Goal: Find specific page/section: Find specific page/section

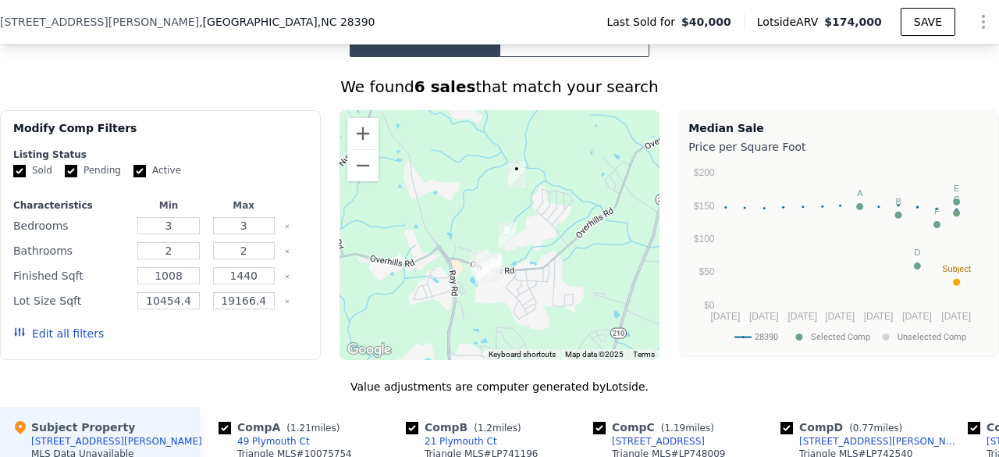
scroll to position [1160, 0]
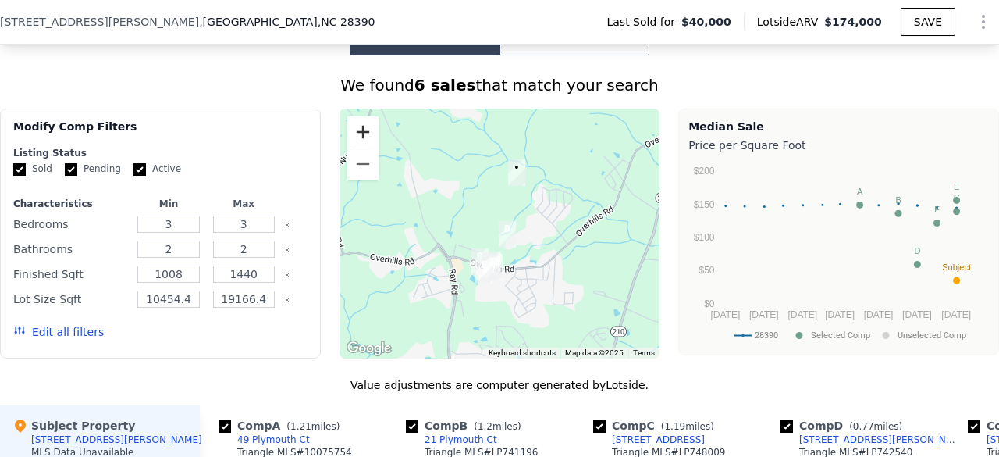
click at [356, 138] on button "Zoom in" at bounding box center [362, 131] width 31 height 31
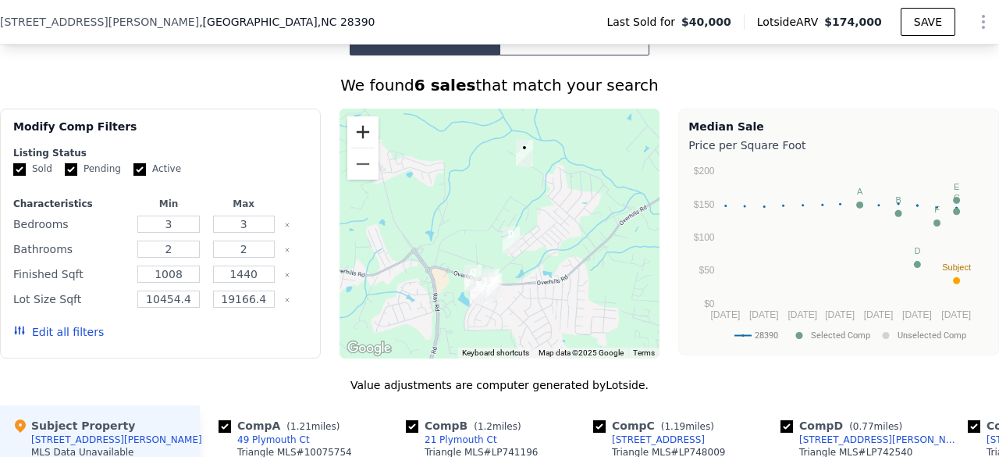
click at [356, 138] on button "Zoom in" at bounding box center [362, 131] width 31 height 31
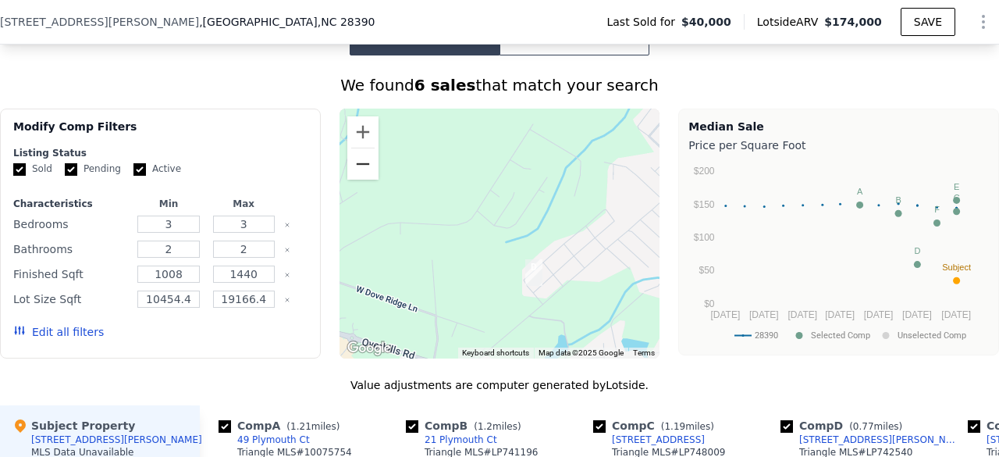
click at [362, 180] on button "Zoom out" at bounding box center [362, 163] width 31 height 31
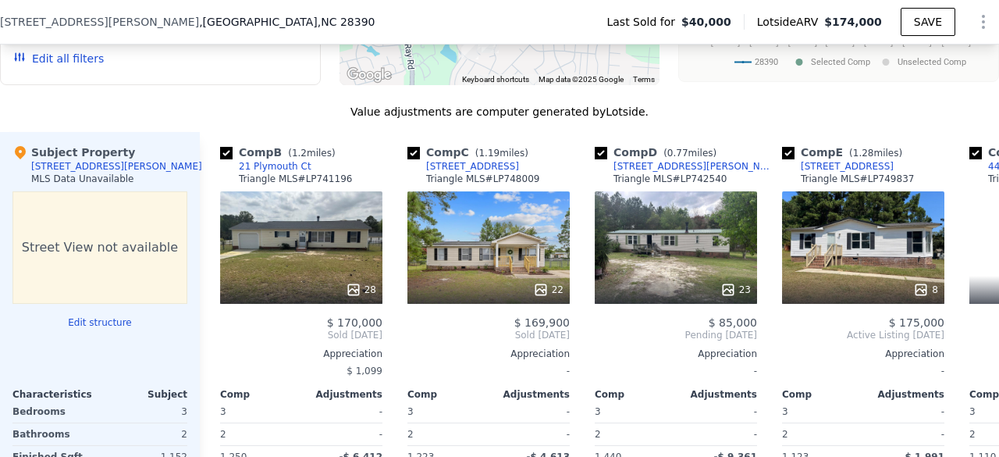
scroll to position [0, 187]
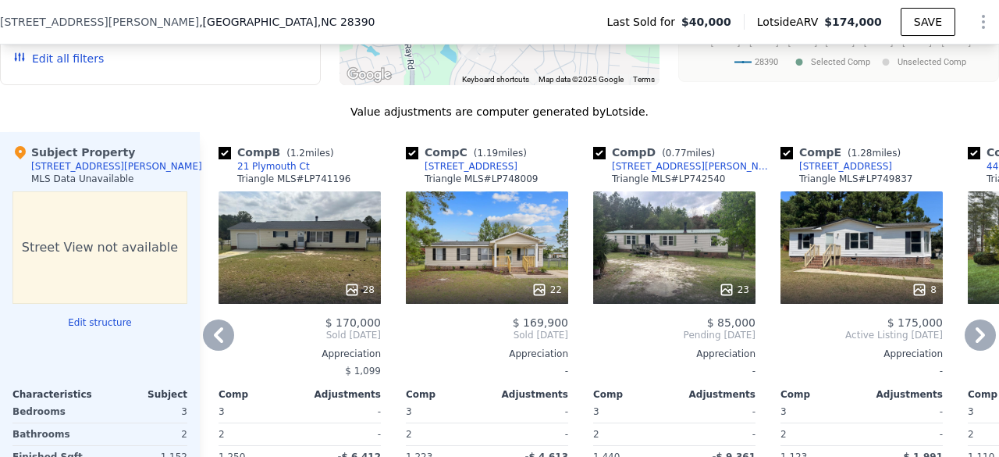
click at [662, 290] on div at bounding box center [674, 290] width 162 height 28
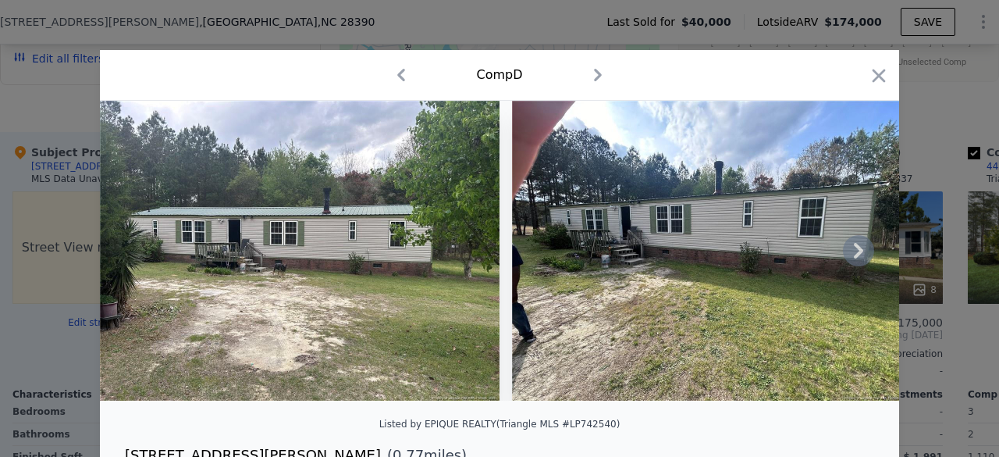
click at [309, 301] on img at bounding box center [300, 251] width 400 height 300
click at [854, 258] on icon at bounding box center [858, 251] width 9 height 16
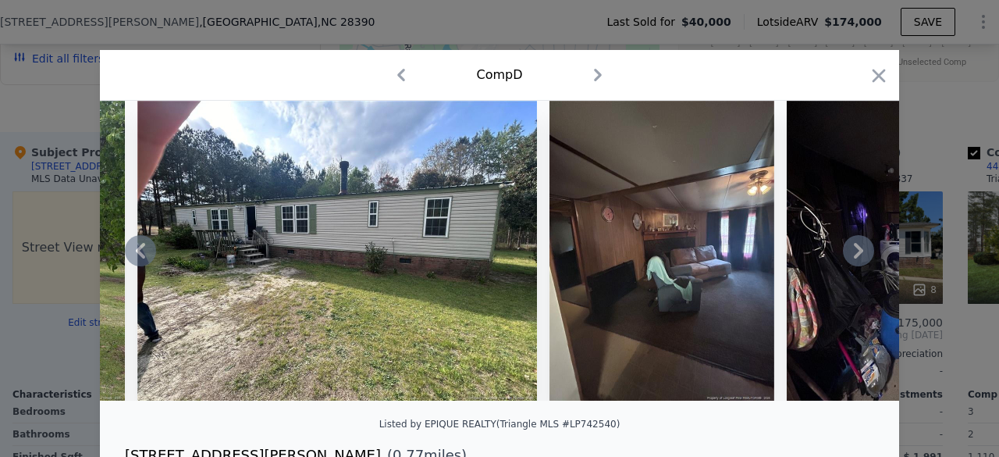
click at [854, 258] on icon at bounding box center [858, 251] width 9 height 16
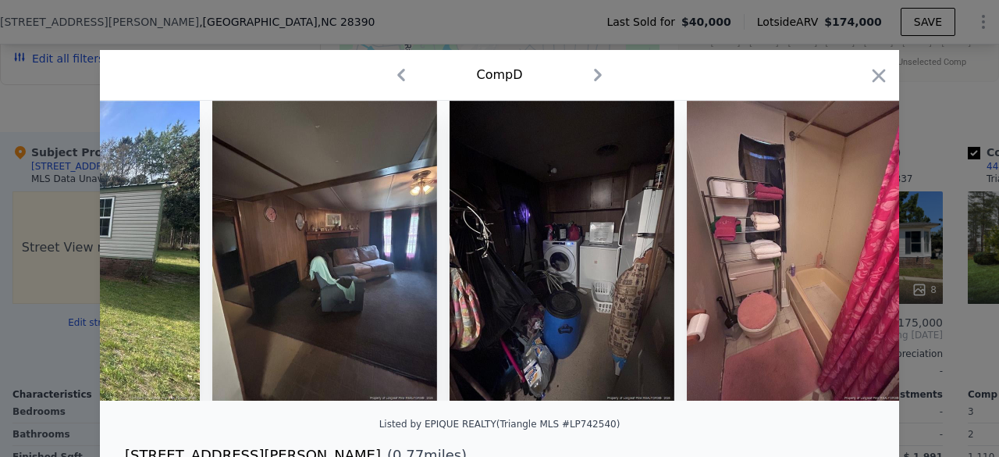
scroll to position [0, 749]
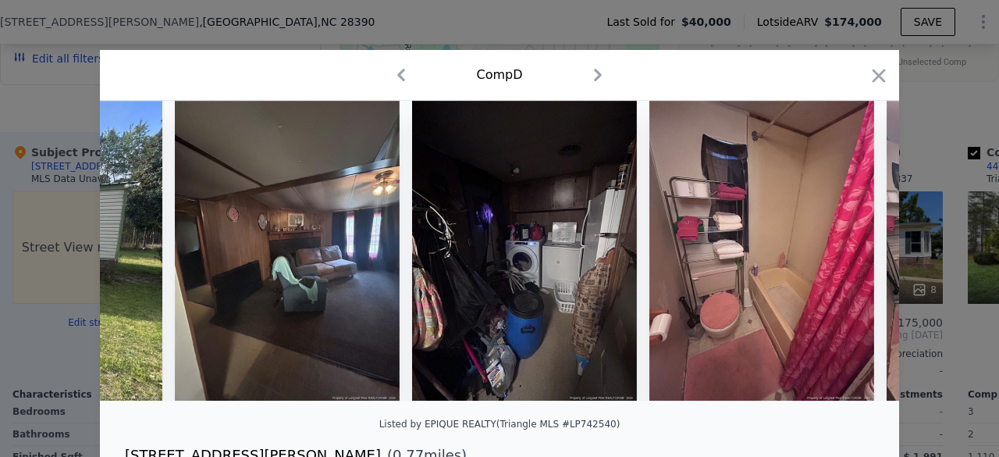
click at [852, 262] on img at bounding box center [762, 251] width 225 height 300
click at [854, 258] on icon at bounding box center [858, 251] width 9 height 16
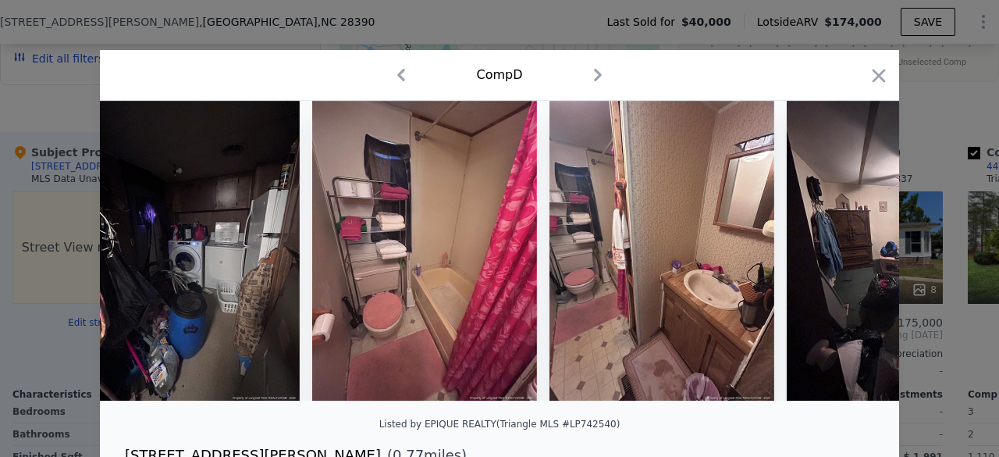
scroll to position [0, 1124]
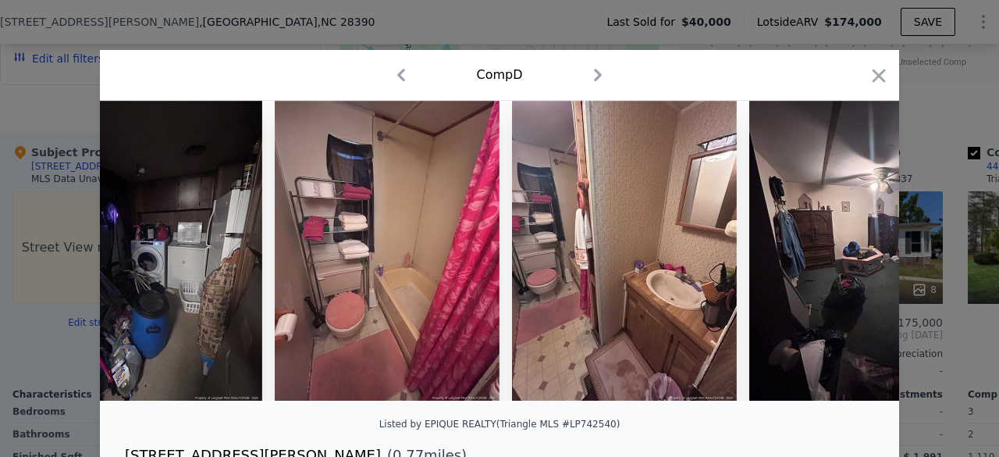
click at [852, 262] on img at bounding box center [861, 251] width 225 height 300
click at [854, 258] on icon at bounding box center [858, 251] width 9 height 16
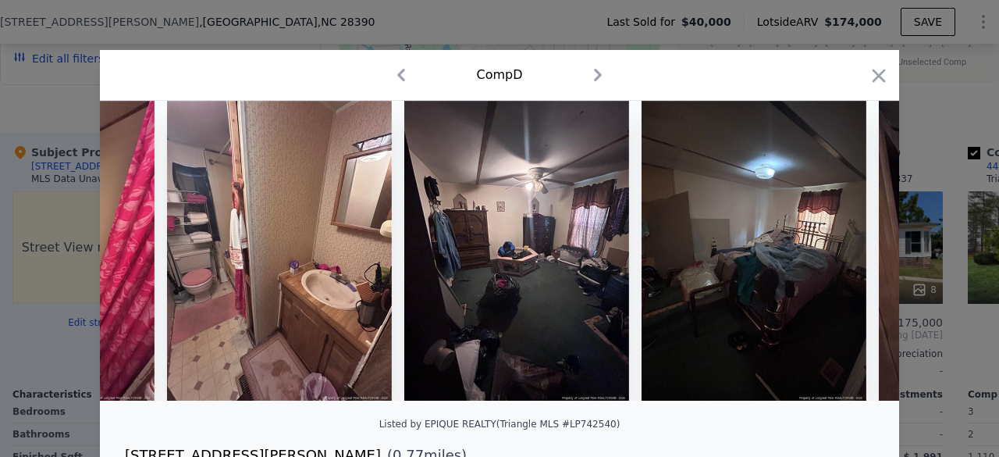
scroll to position [0, 1499]
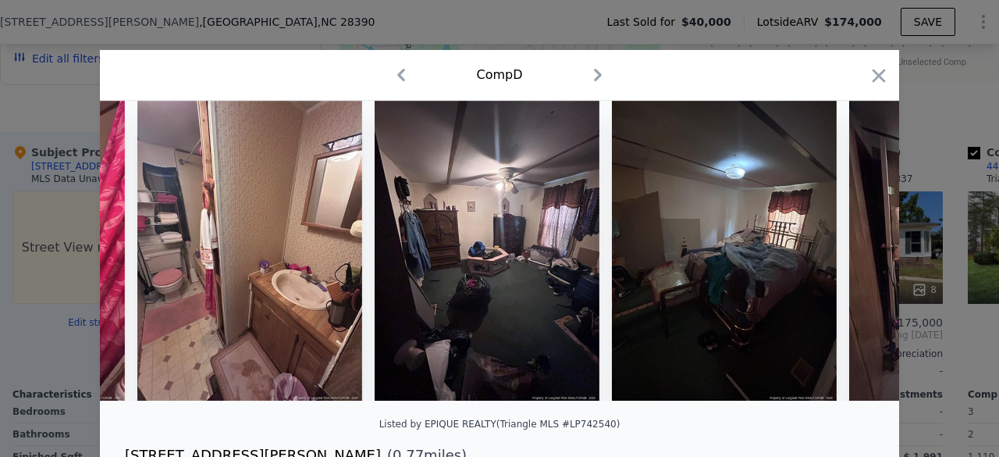
click at [852, 262] on img at bounding box center [961, 251] width 225 height 300
click at [854, 258] on icon at bounding box center [858, 251] width 9 height 16
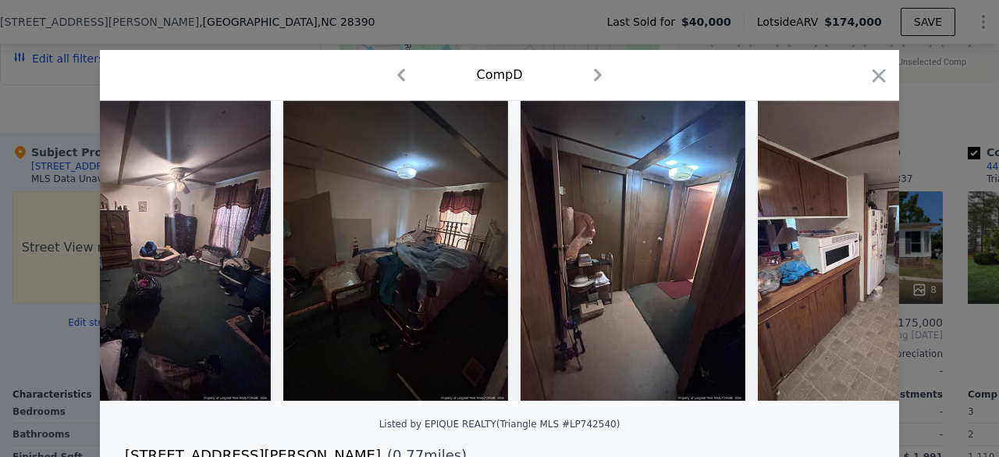
scroll to position [0, 1874]
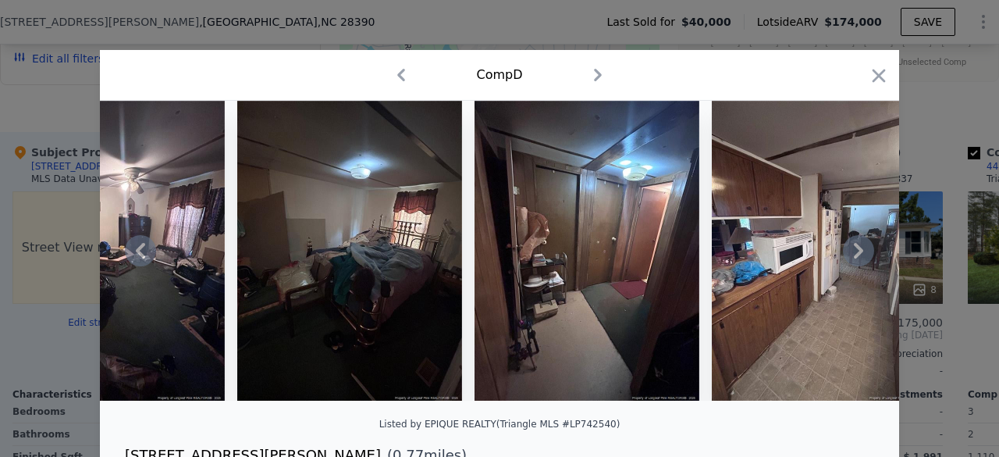
click at [852, 262] on div at bounding box center [499, 251] width 799 height 300
click at [854, 258] on icon at bounding box center [858, 251] width 9 height 16
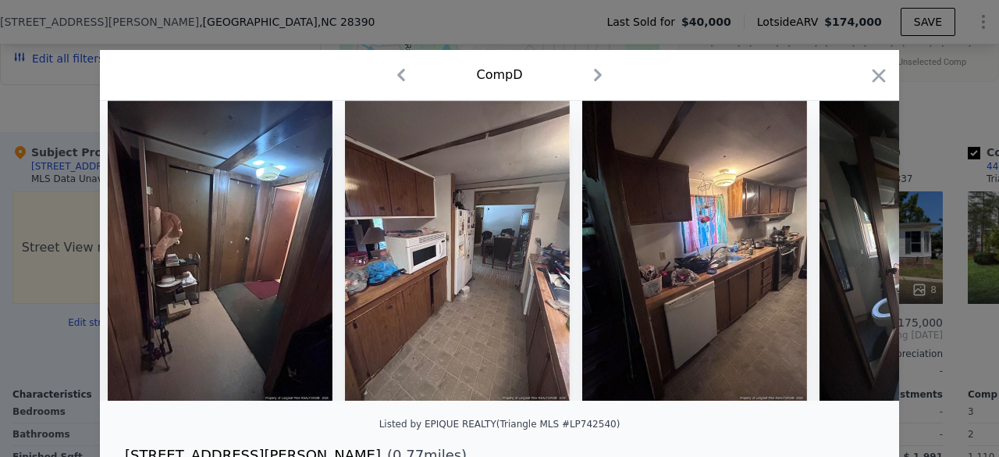
scroll to position [0, 2248]
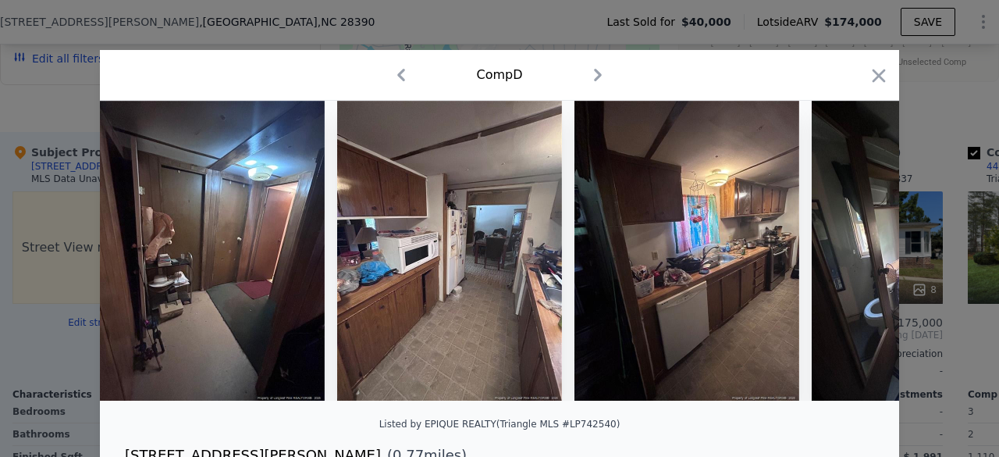
click at [852, 262] on div at bounding box center [499, 251] width 799 height 300
click at [854, 258] on icon at bounding box center [858, 251] width 9 height 16
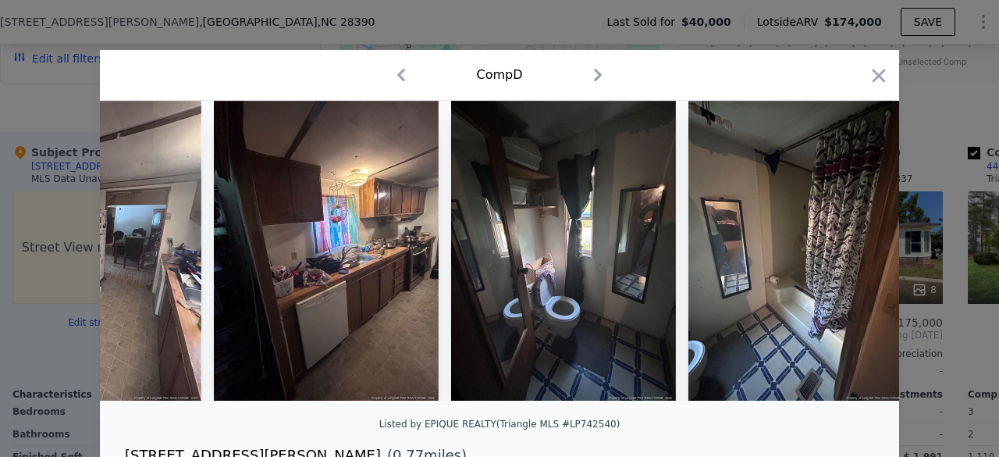
scroll to position [0, 2623]
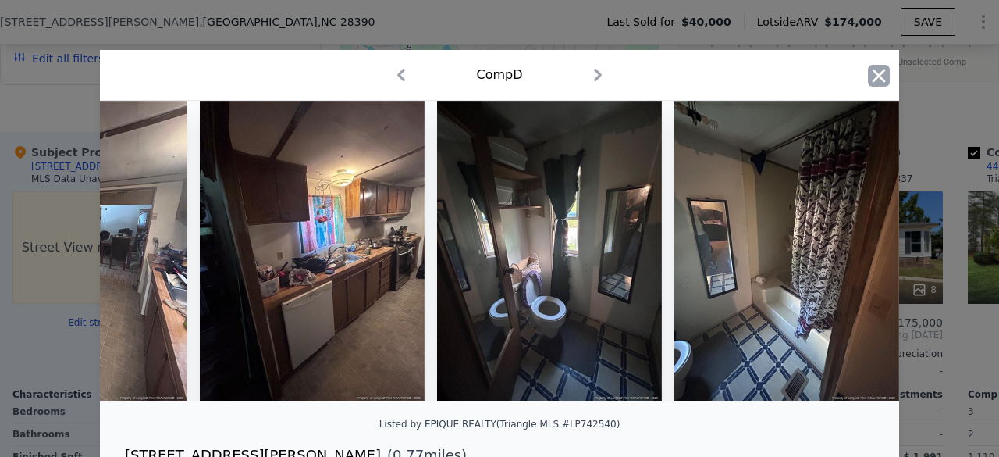
click at [876, 77] on icon "button" at bounding box center [879, 76] width 22 height 22
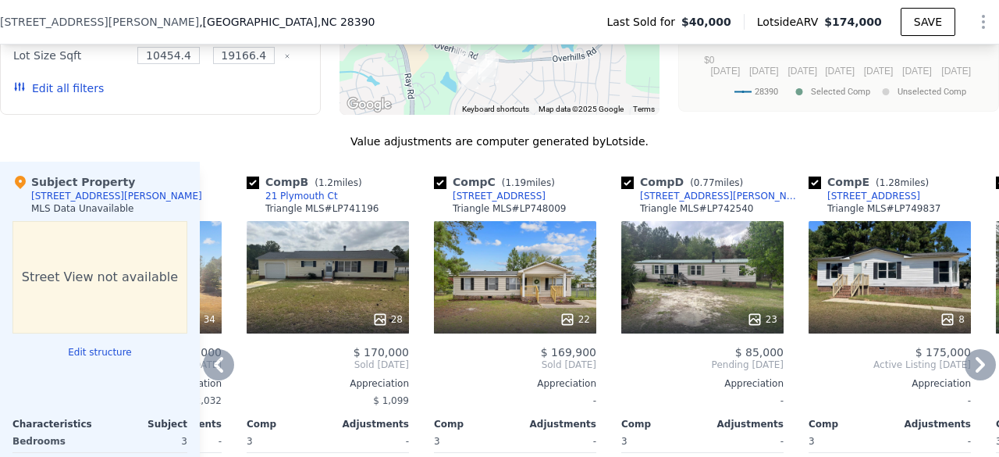
scroll to position [1405, 0]
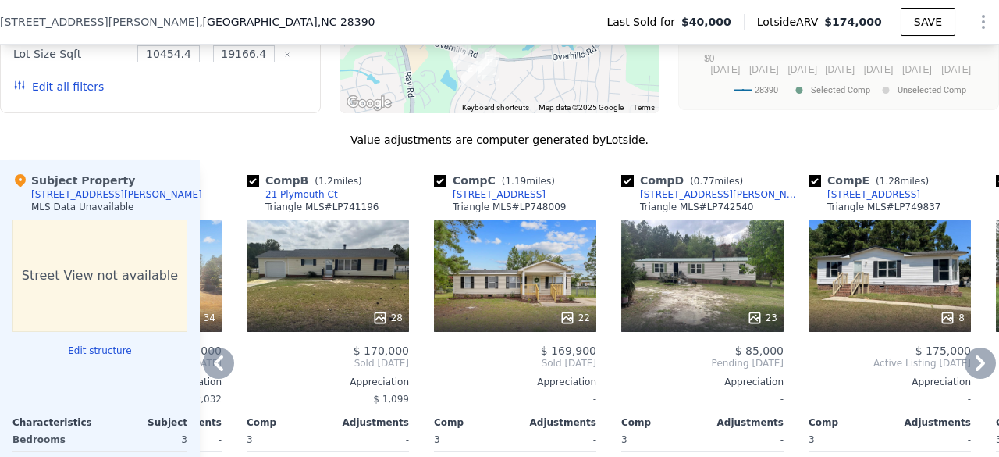
click at [497, 357] on div "$ 169,900" at bounding box center [515, 350] width 162 height 12
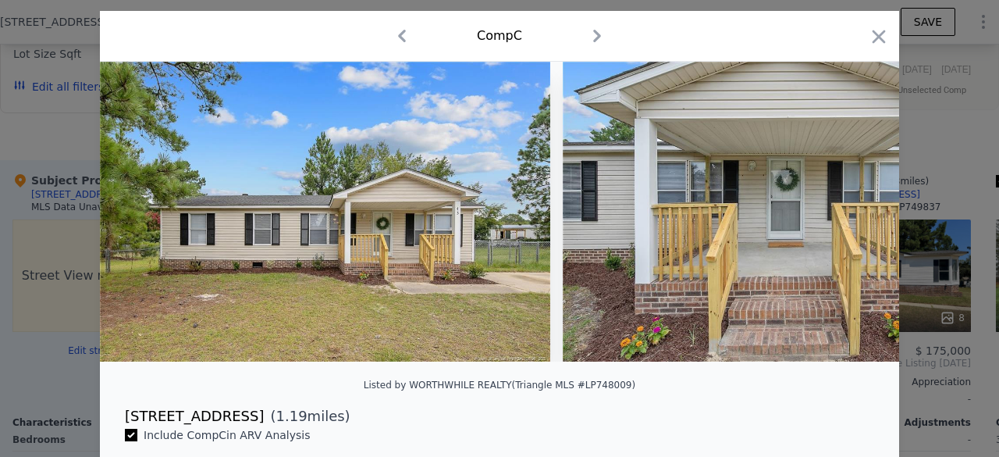
scroll to position [35, 0]
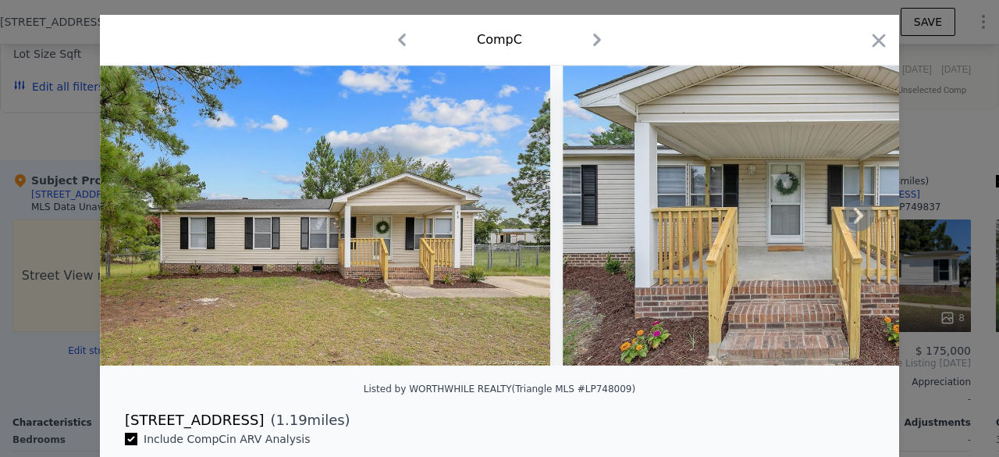
click at [856, 218] on icon at bounding box center [858, 215] width 31 height 31
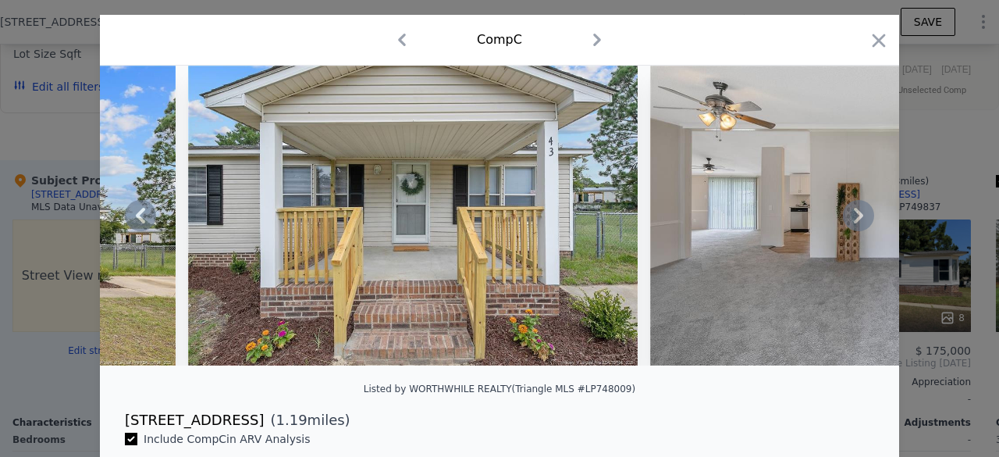
click at [856, 218] on icon at bounding box center [858, 215] width 31 height 31
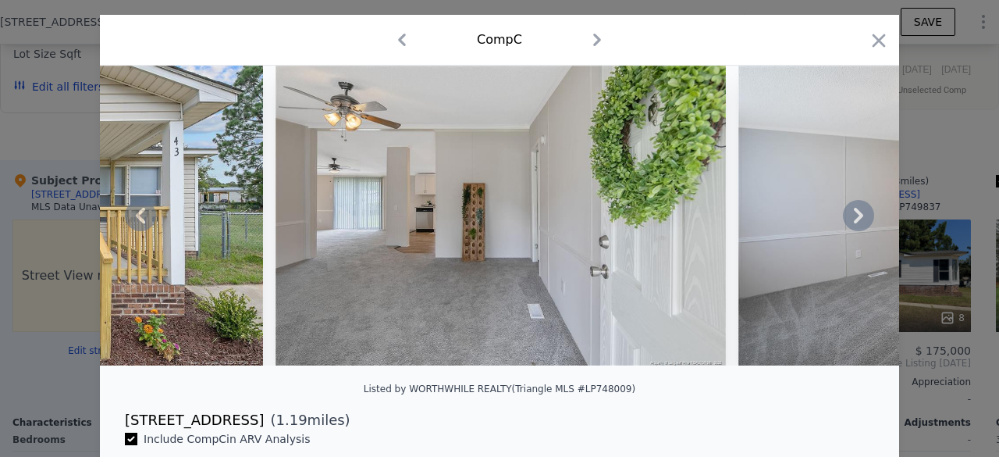
click at [856, 218] on icon at bounding box center [858, 215] width 31 height 31
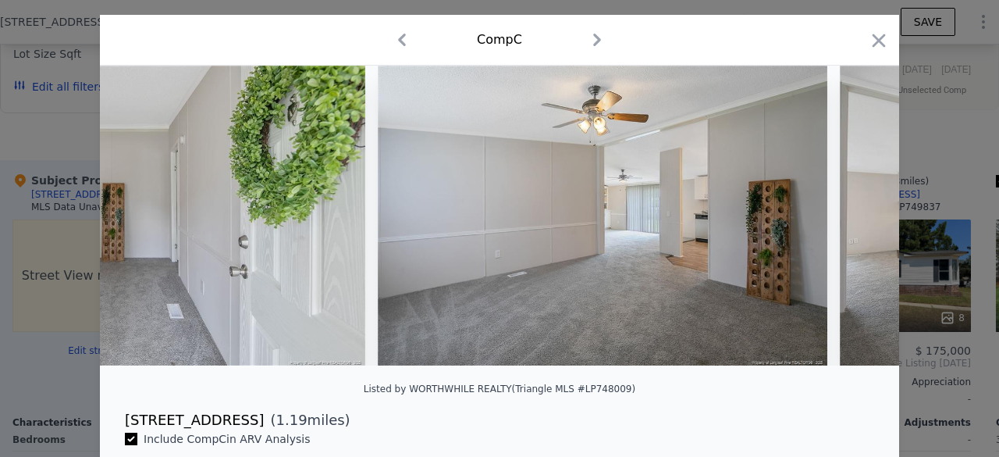
scroll to position [0, 1124]
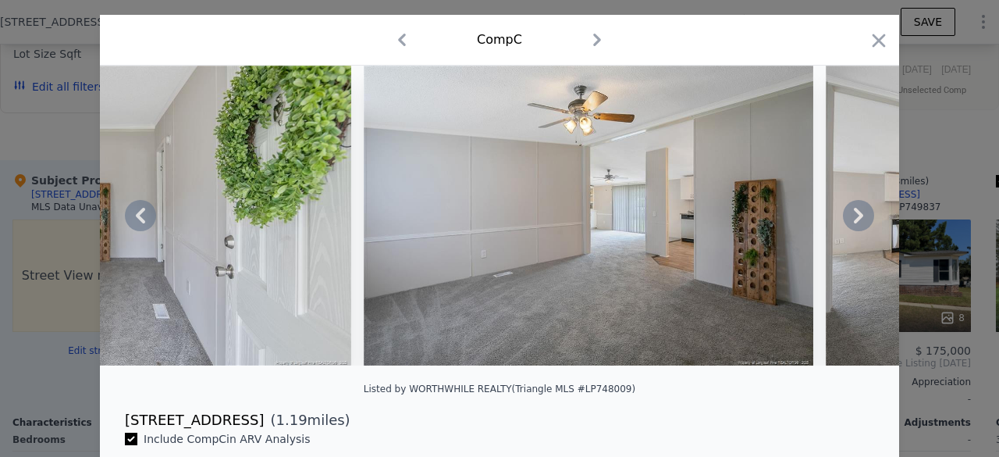
click at [856, 218] on div at bounding box center [499, 216] width 799 height 300
click at [856, 218] on icon at bounding box center [858, 215] width 31 height 31
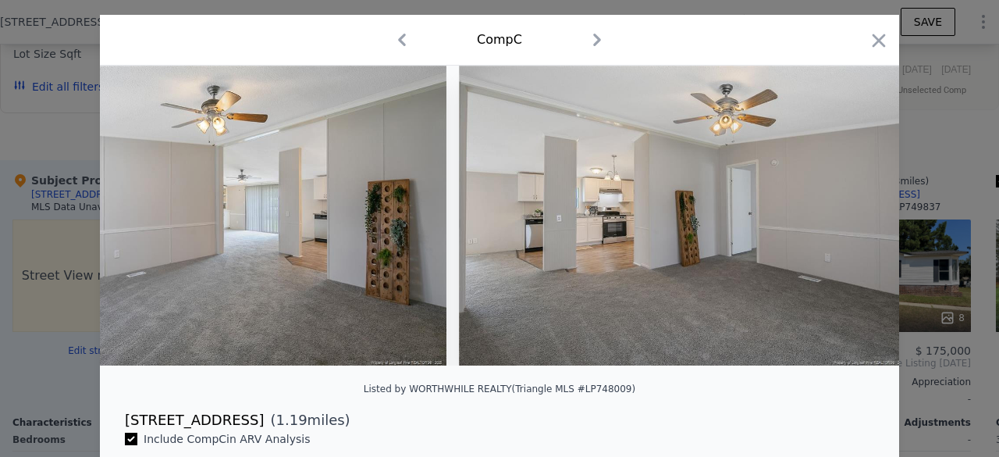
scroll to position [0, 1499]
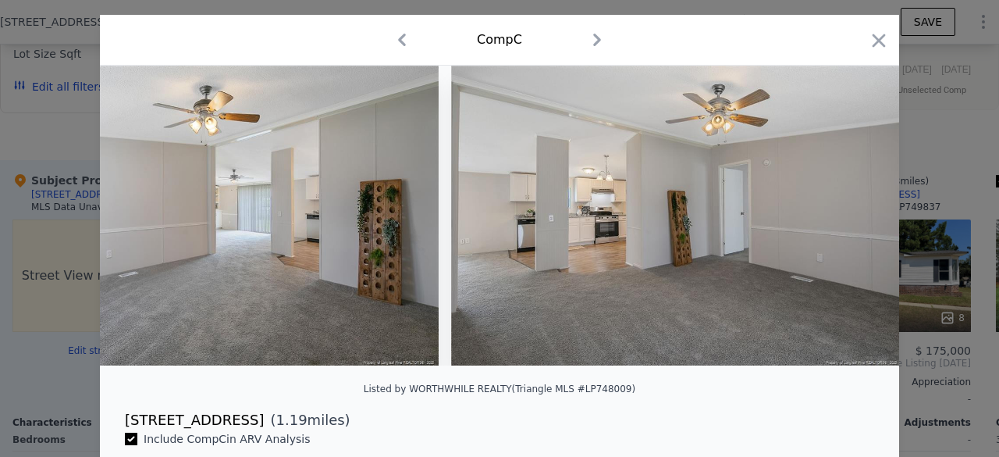
click at [856, 218] on div at bounding box center [499, 216] width 799 height 300
click at [856, 218] on icon at bounding box center [858, 215] width 31 height 31
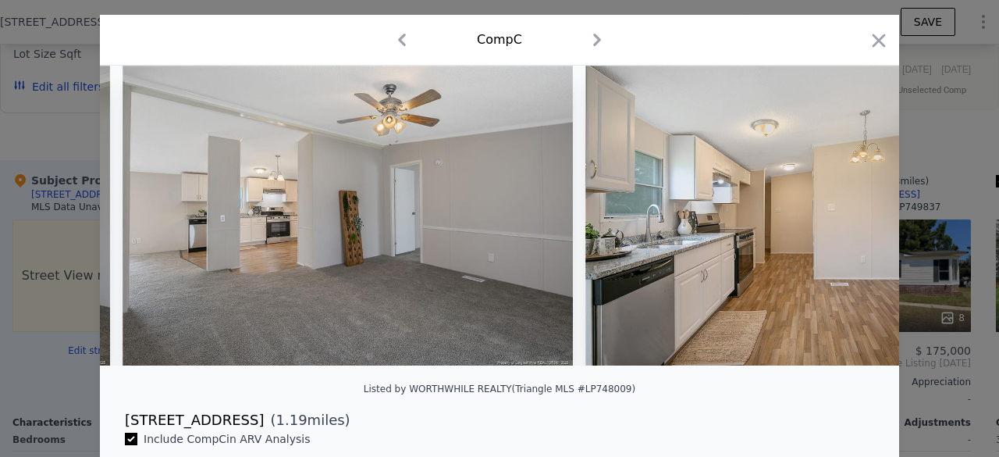
scroll to position [0, 1874]
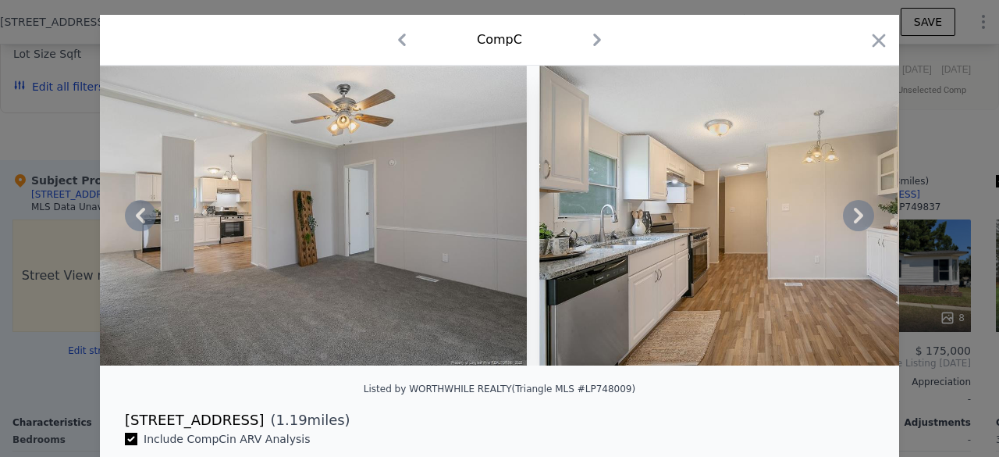
click at [30, 205] on div at bounding box center [499, 228] width 999 height 457
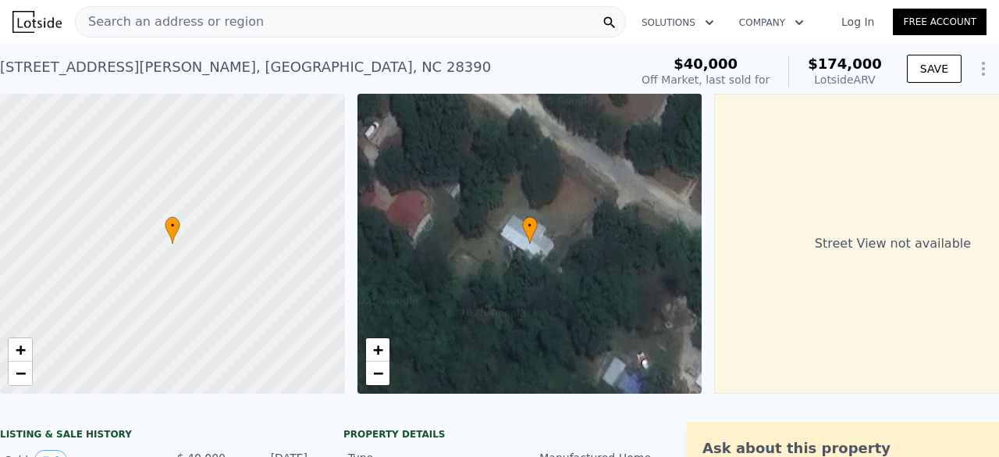
click at [296, 7] on div "Search an address or region" at bounding box center [350, 21] width 551 height 31
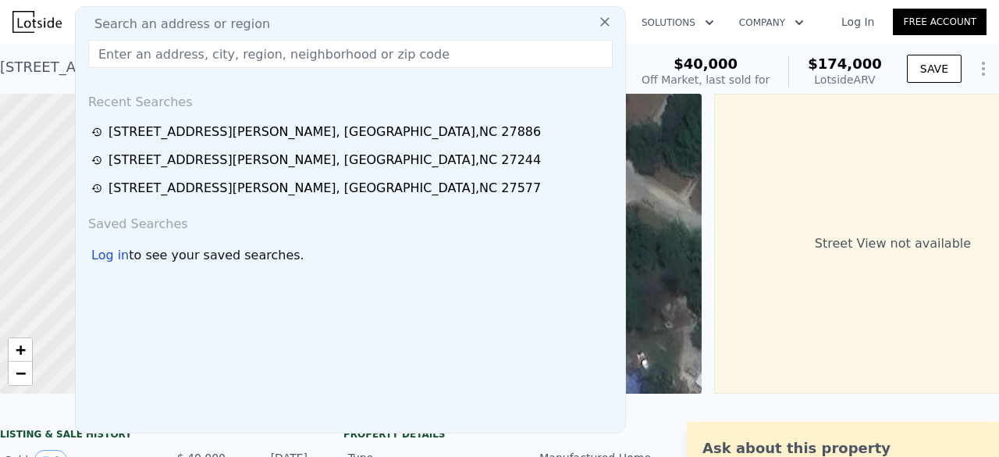
click at [272, 19] on div "Search an address or region" at bounding box center [350, 24] width 537 height 19
click at [254, 63] on input "text" at bounding box center [350, 54] width 525 height 28
paste input "[STREET_ADDRESS]"
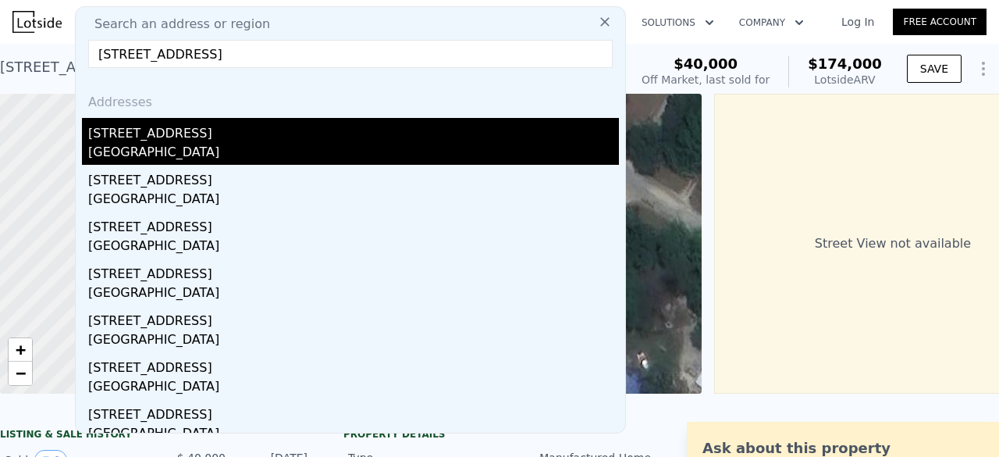
type input "[STREET_ADDRESS]"
click at [192, 132] on div "[STREET_ADDRESS]" at bounding box center [353, 130] width 531 height 25
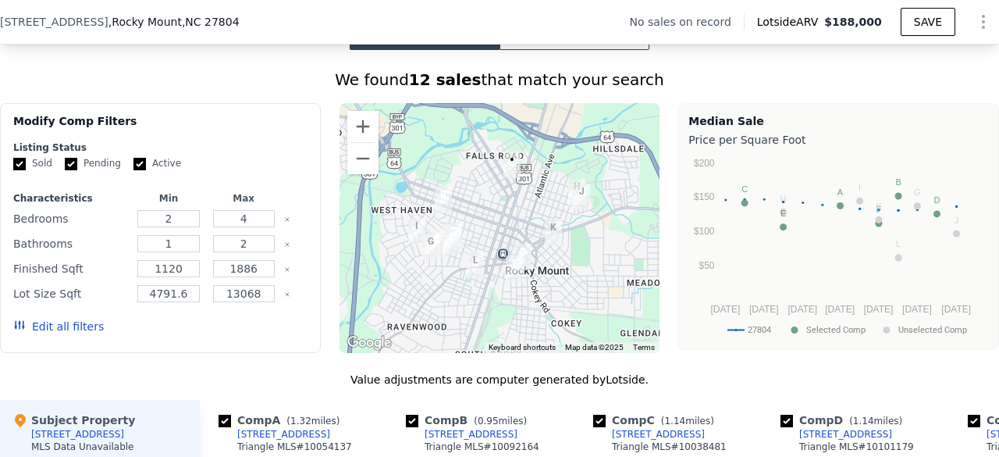
scroll to position [1169, 0]
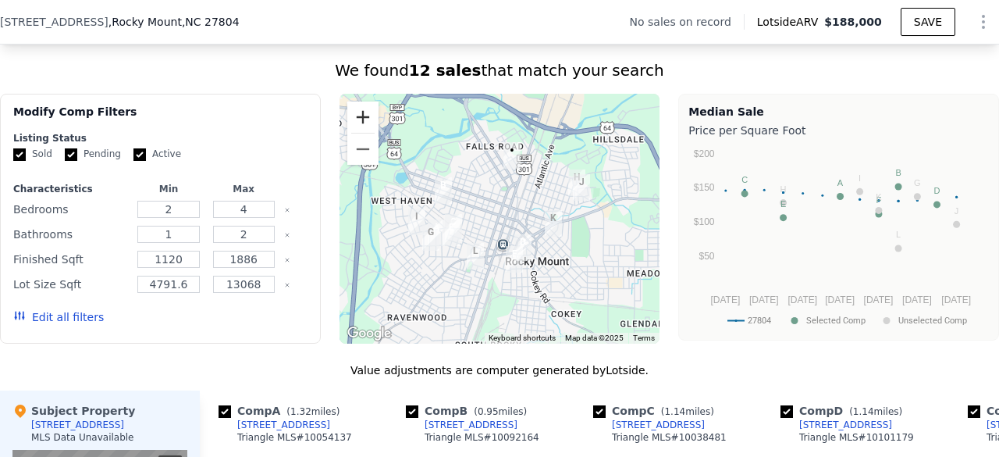
click at [356, 115] on button "Zoom in" at bounding box center [362, 116] width 31 height 31
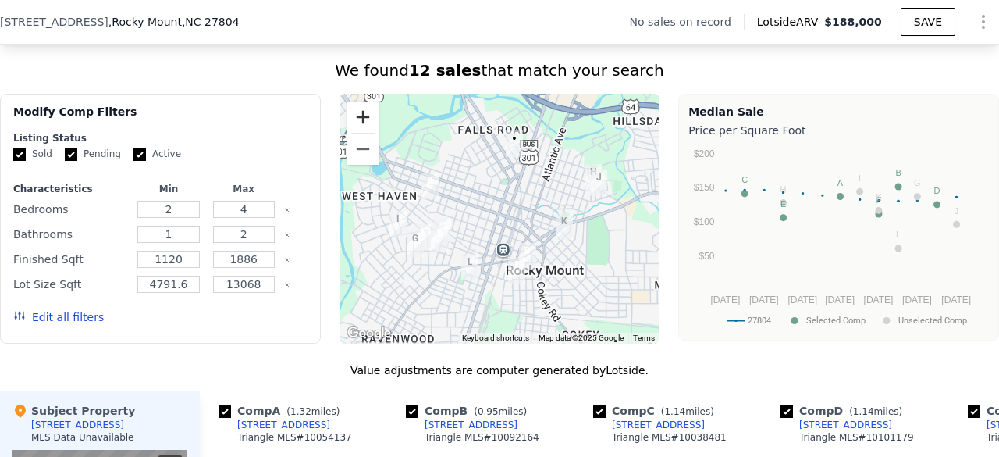
click at [356, 115] on button "Zoom in" at bounding box center [362, 116] width 31 height 31
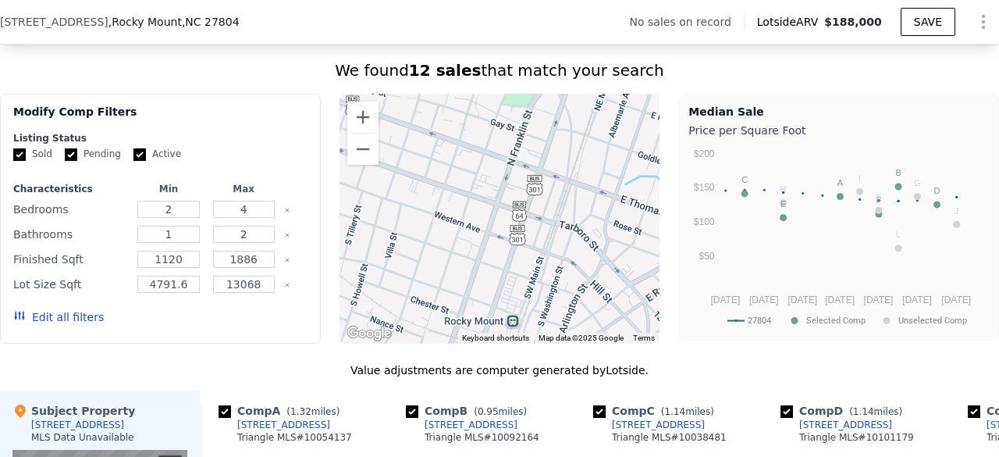
drag, startPoint x: 492, startPoint y: 173, endPoint x: 512, endPoint y: 317, distance: 145.8
click at [512, 317] on div at bounding box center [500, 219] width 321 height 250
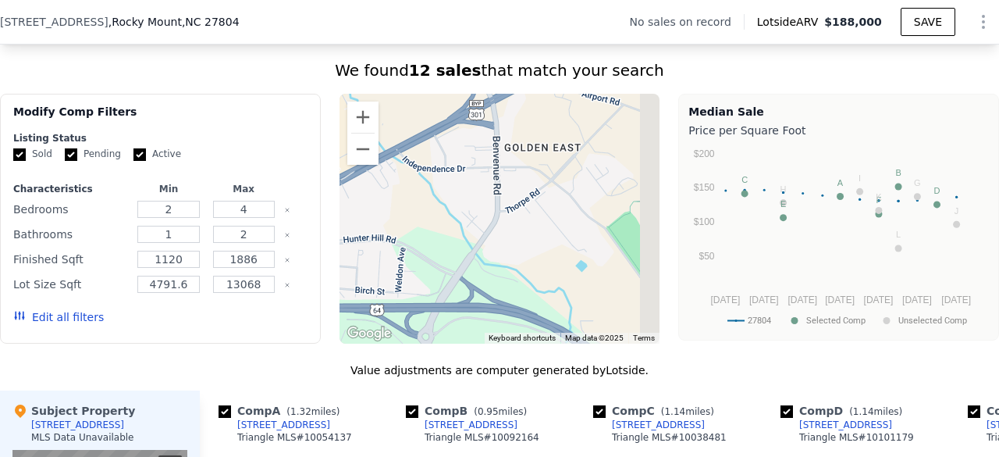
drag, startPoint x: 479, startPoint y: 257, endPoint x: 457, endPoint y: 219, distance: 43.4
click at [457, 219] on div at bounding box center [500, 219] width 321 height 250
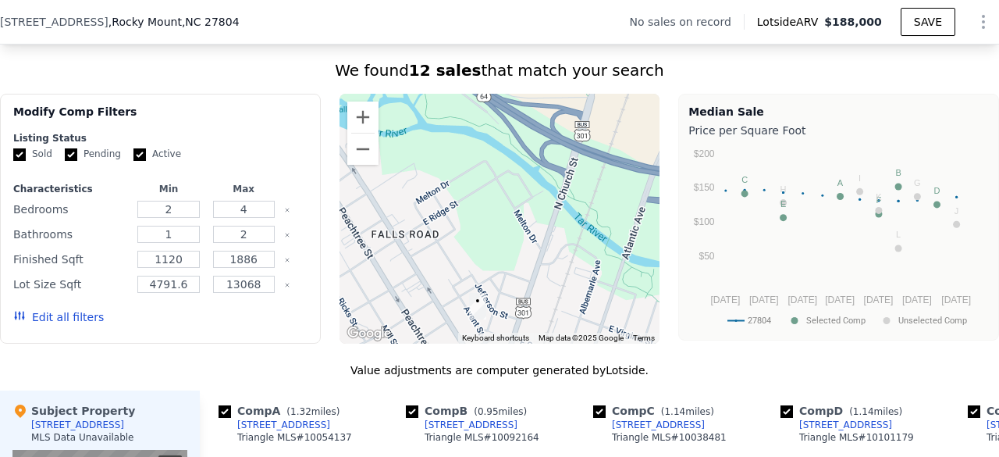
drag, startPoint x: 485, startPoint y: 240, endPoint x: 476, endPoint y: 174, distance: 66.1
click at [476, 174] on div at bounding box center [500, 219] width 321 height 250
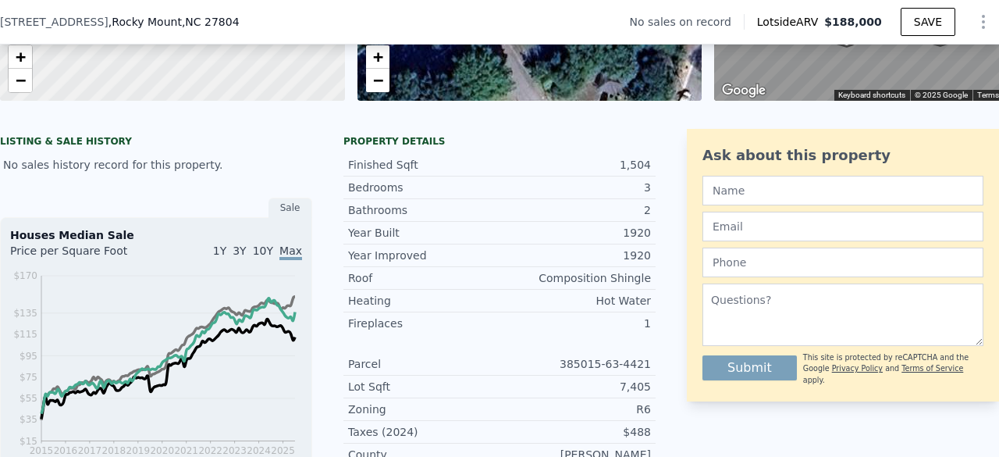
scroll to position [295, 0]
